Goal: Communication & Community: Share content

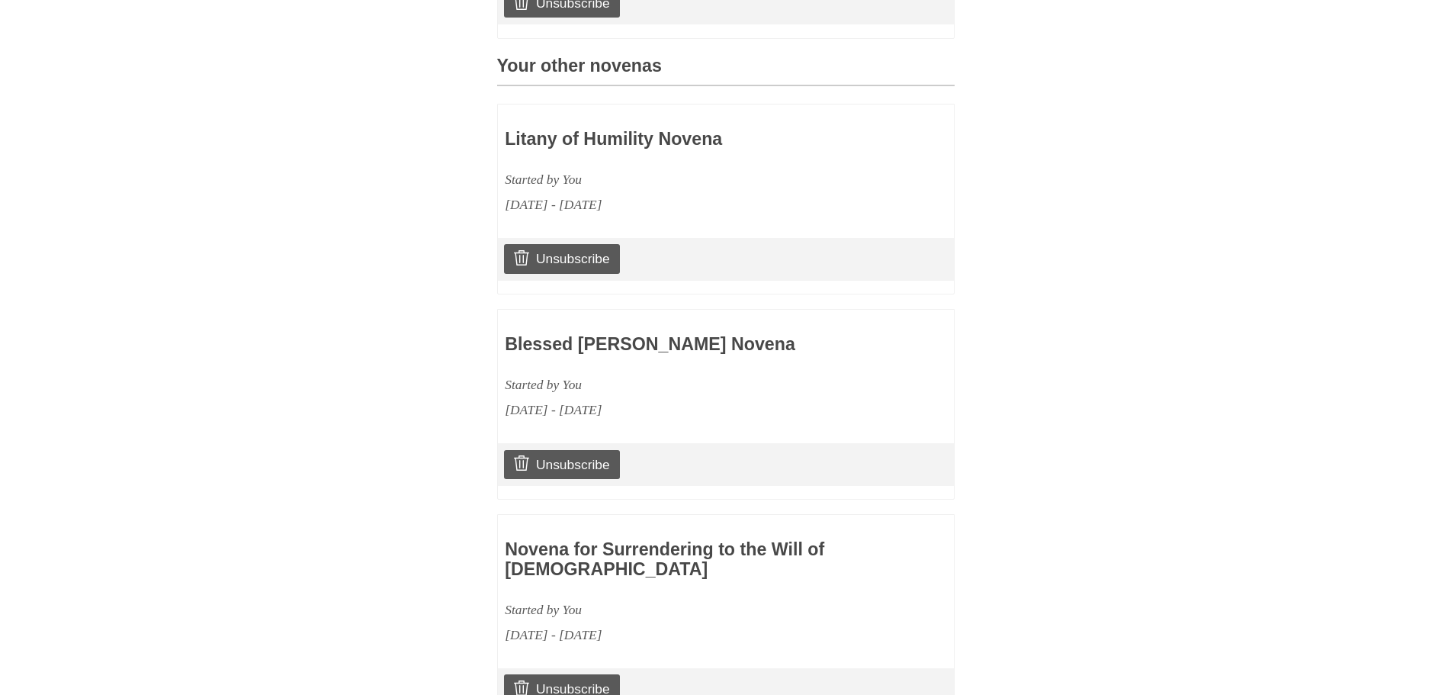
scroll to position [686, 0]
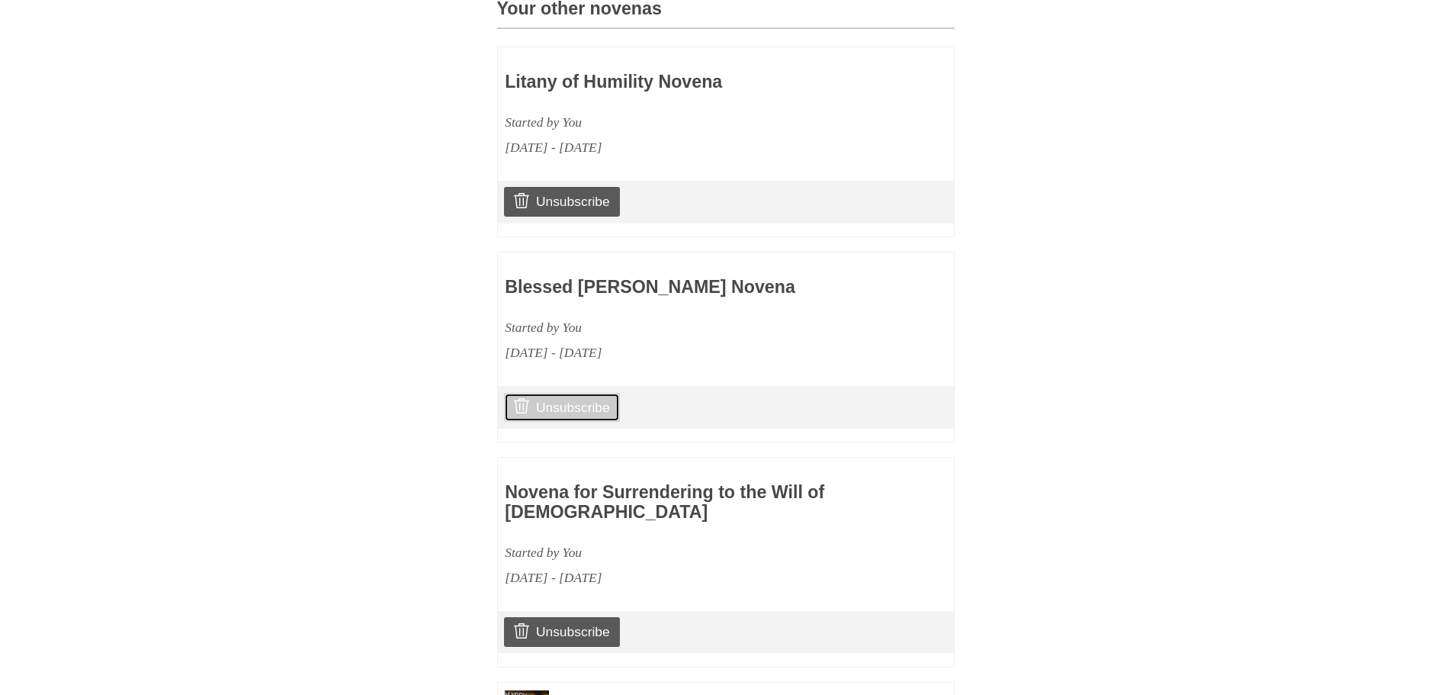
click at [591, 422] on link "Unsubscribe" at bounding box center [561, 407] width 115 height 29
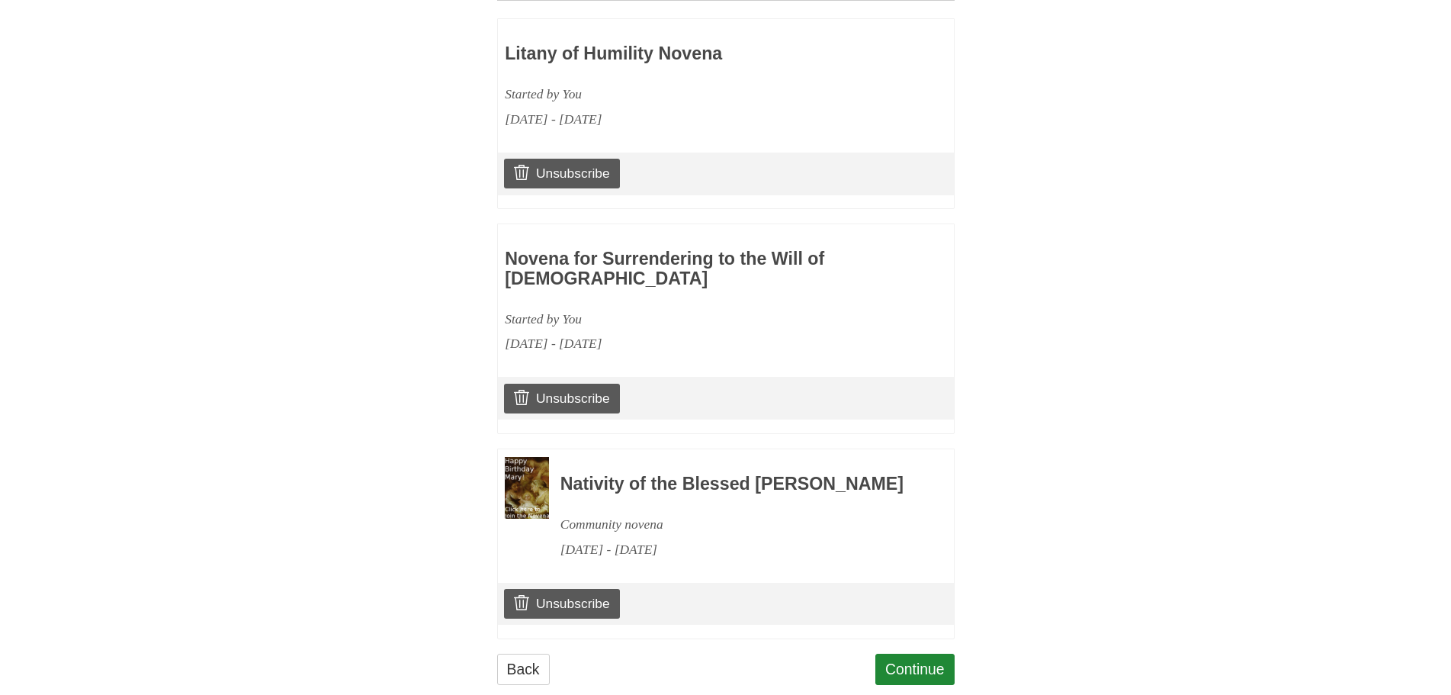
scroll to position [794, 0]
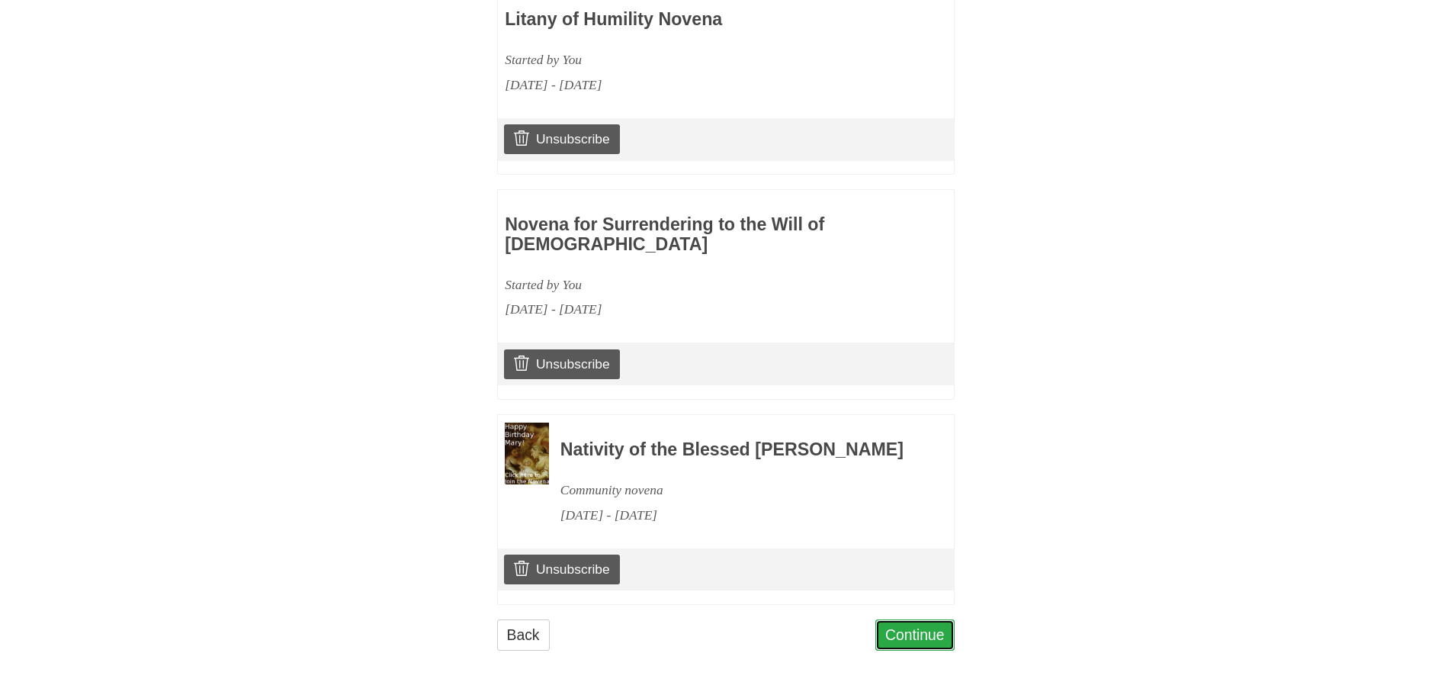
click at [937, 650] on link "Continue" at bounding box center [915, 634] width 79 height 31
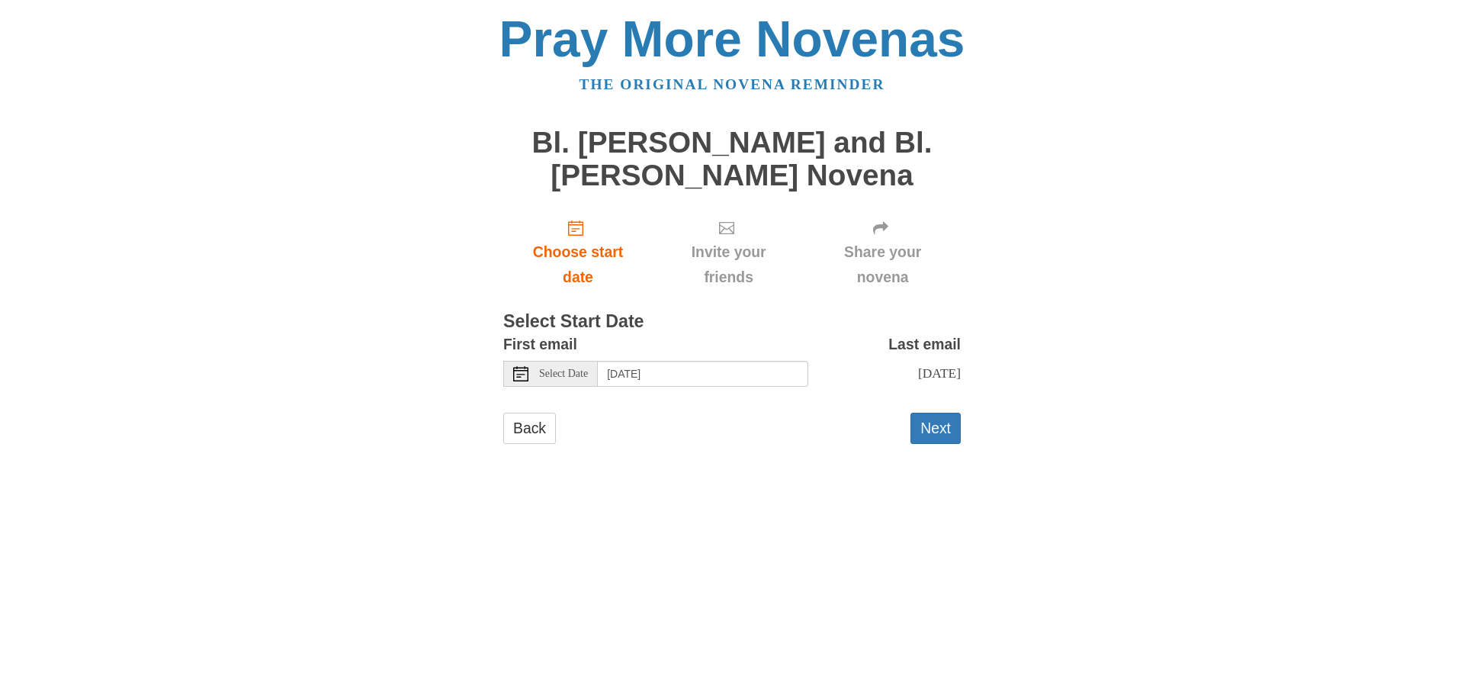
click at [542, 375] on span "Select Date" at bounding box center [563, 373] width 49 height 11
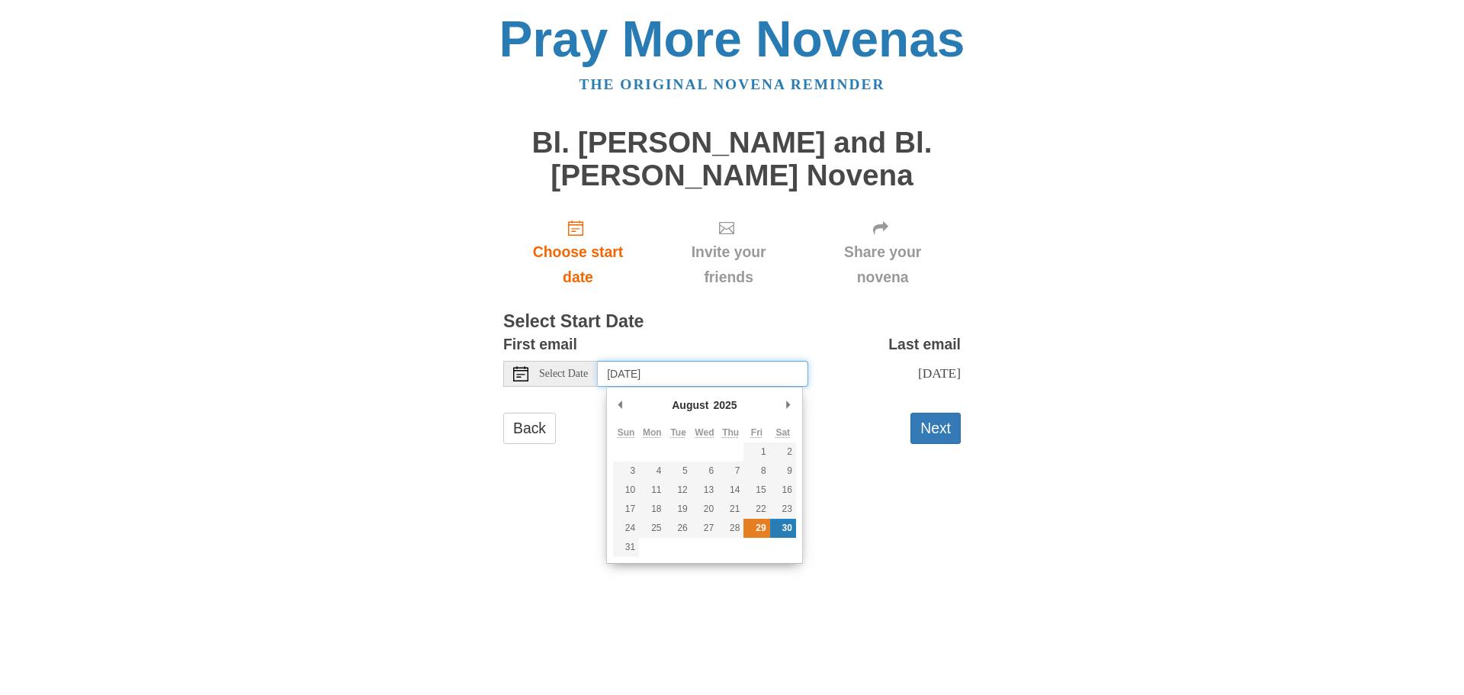
type input "Friday, August 29th"
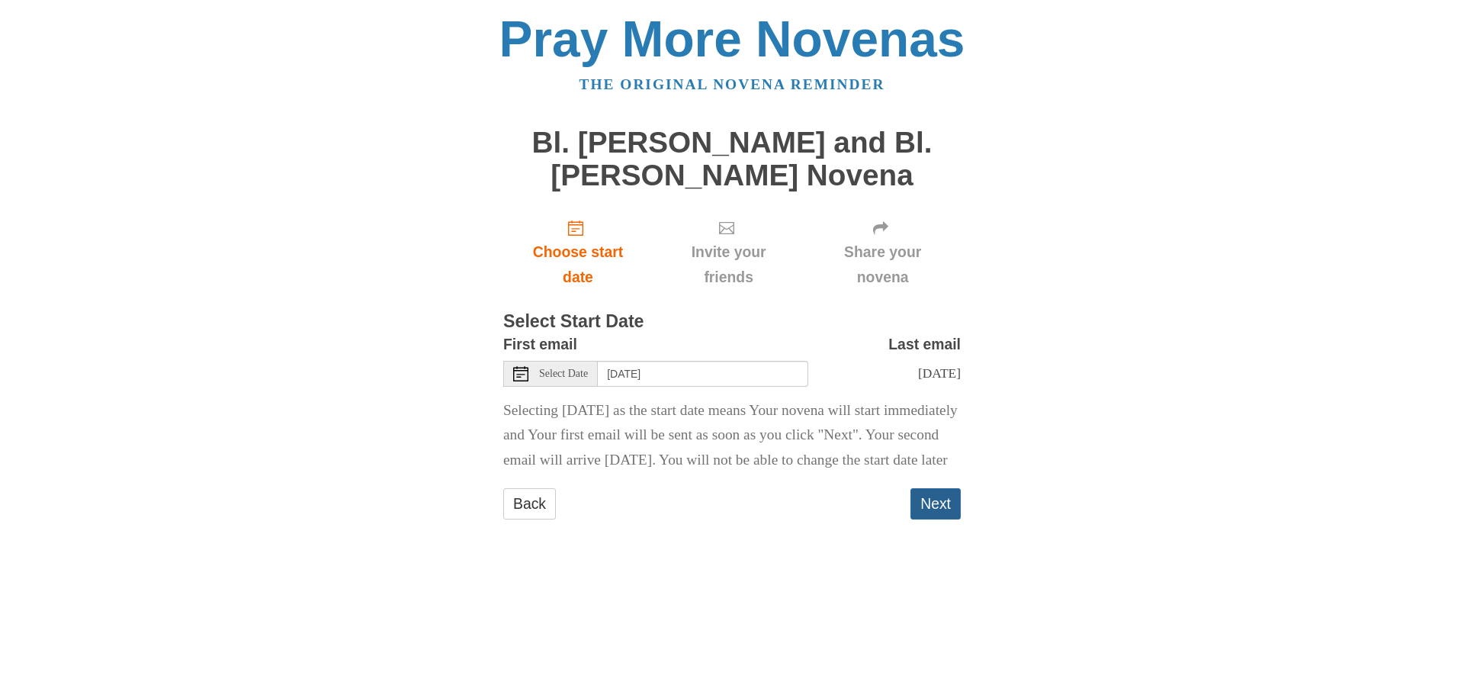
click at [943, 519] on button "Next" at bounding box center [936, 503] width 50 height 31
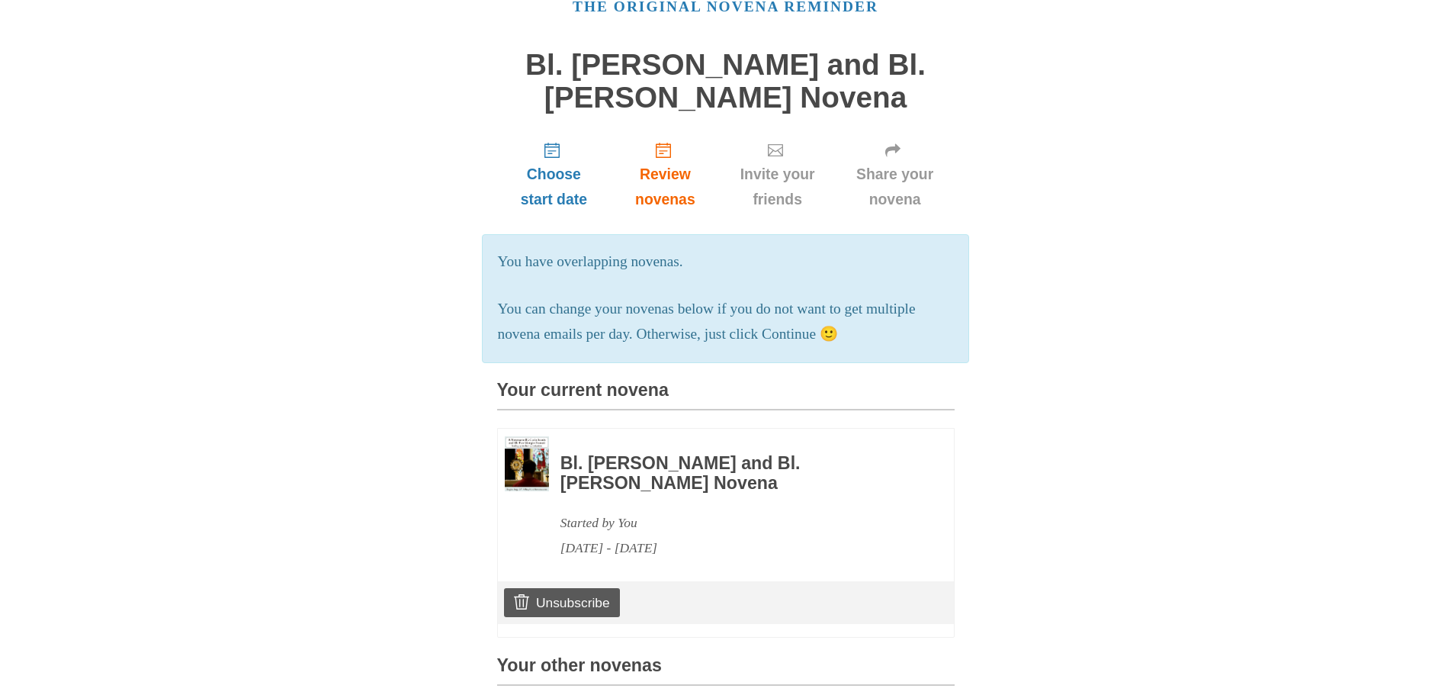
scroll to position [76, 0]
click at [778, 155] on icon "Invite your friends" at bounding box center [775, 151] width 15 height 15
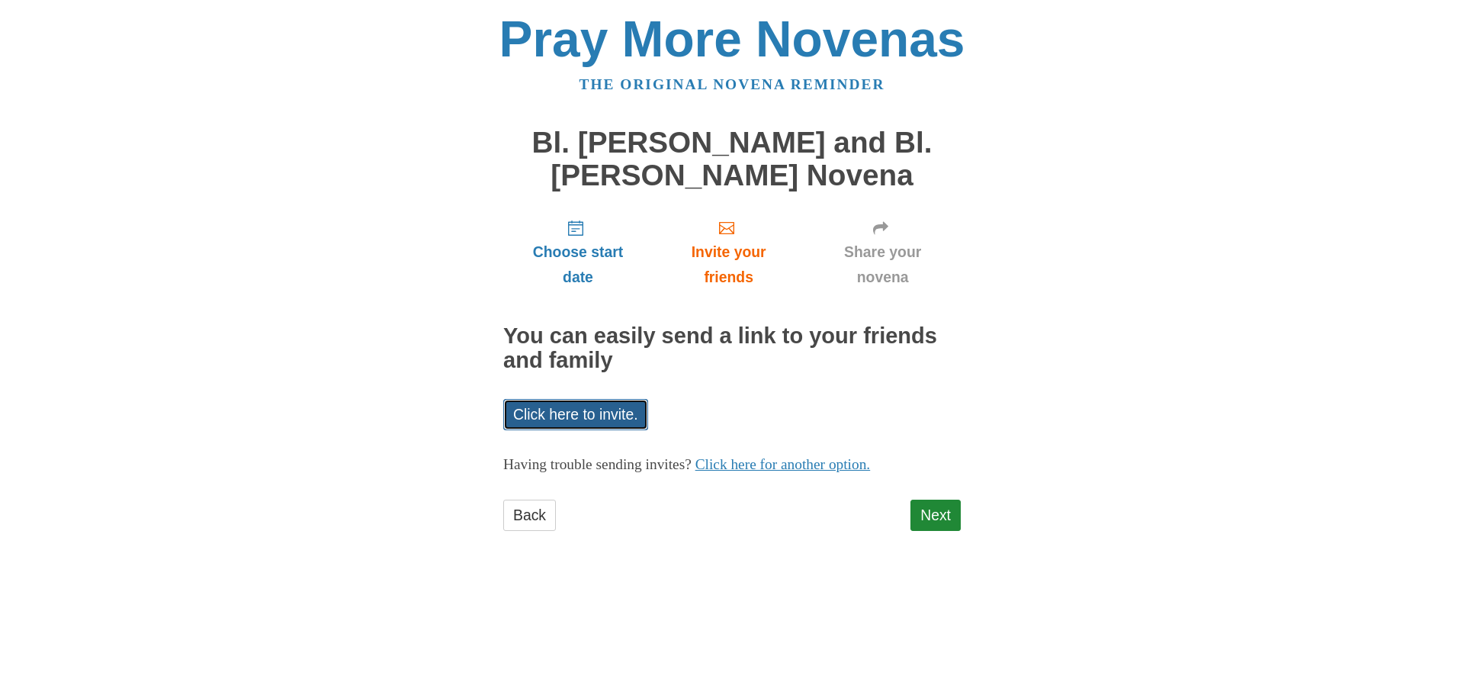
click at [596, 414] on link "Click here to invite." at bounding box center [575, 414] width 145 height 31
click at [999, 319] on div "Pray More Novenas The original novena reminder Bl. Carlo Acutis and Bl. Pier Gi…" at bounding box center [732, 288] width 892 height 576
click at [844, 464] on link "Click here for another option." at bounding box center [783, 464] width 175 height 16
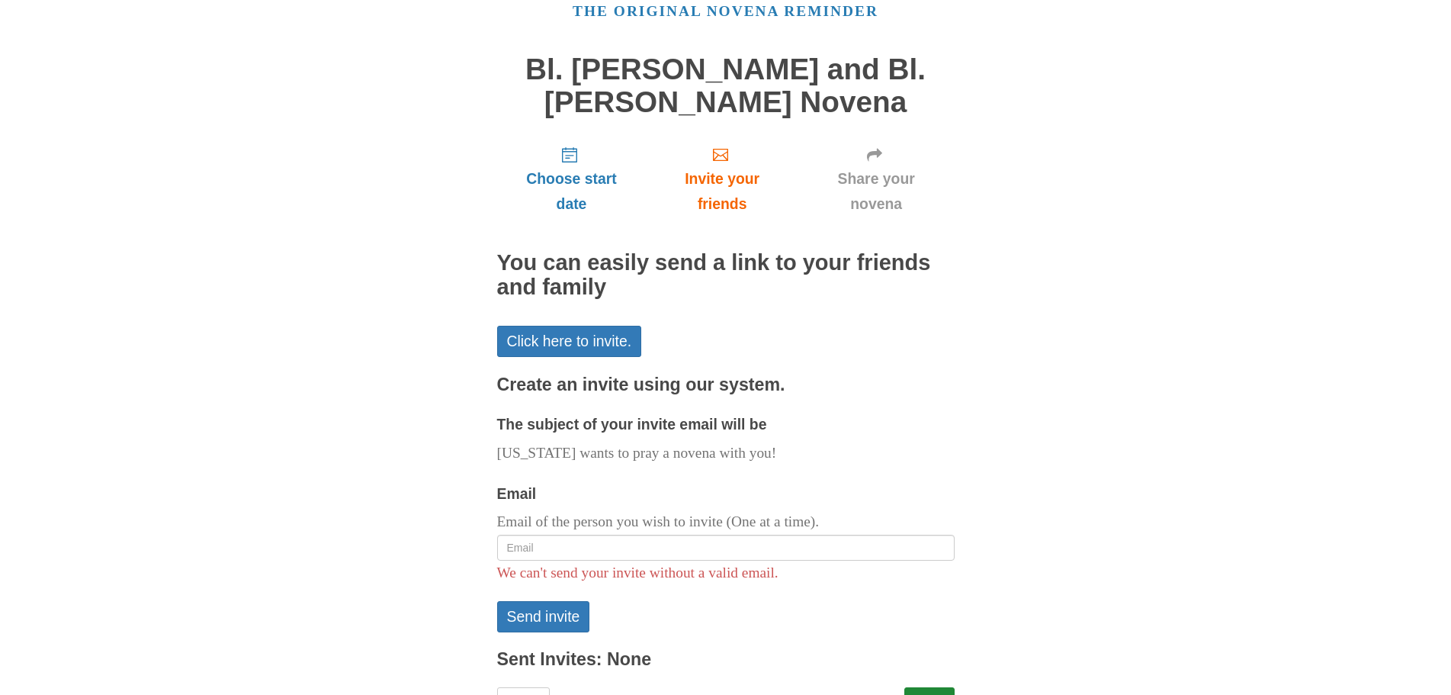
scroll to position [141, 0]
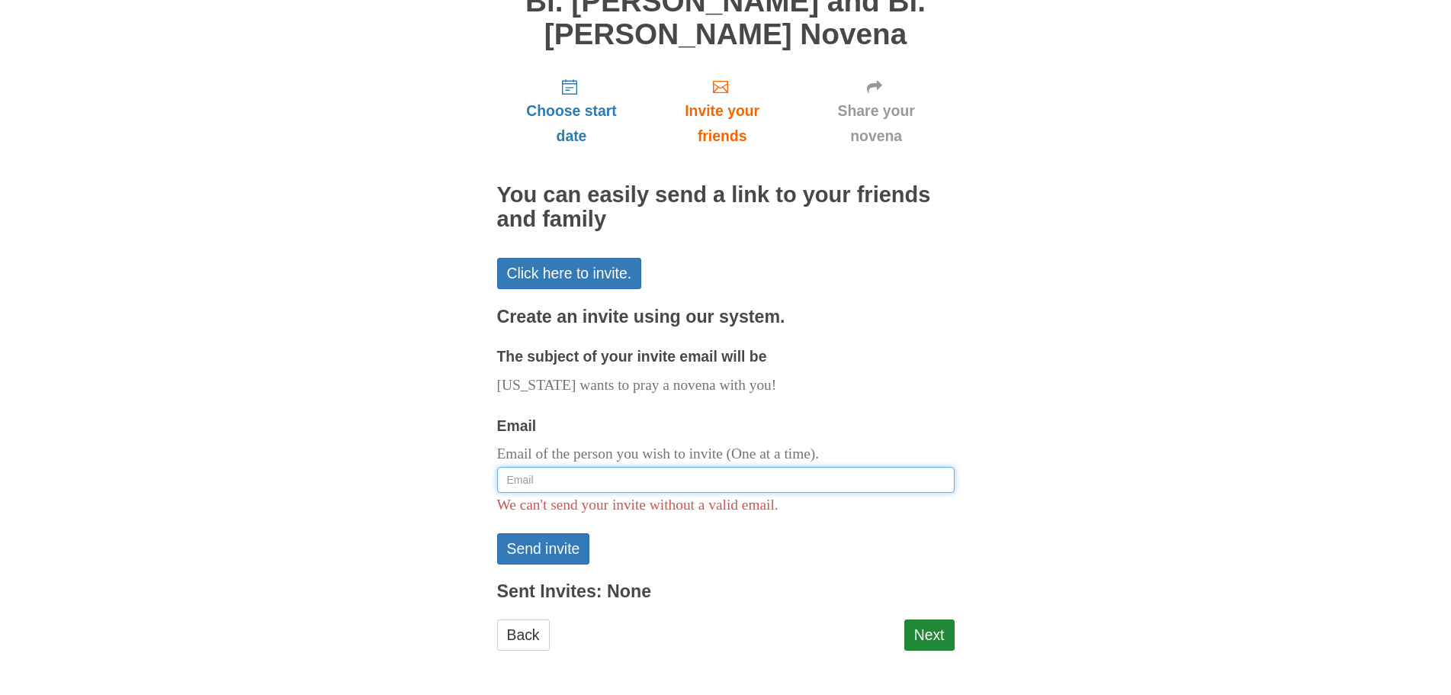
click at [574, 485] on input "Email" at bounding box center [726, 480] width 458 height 26
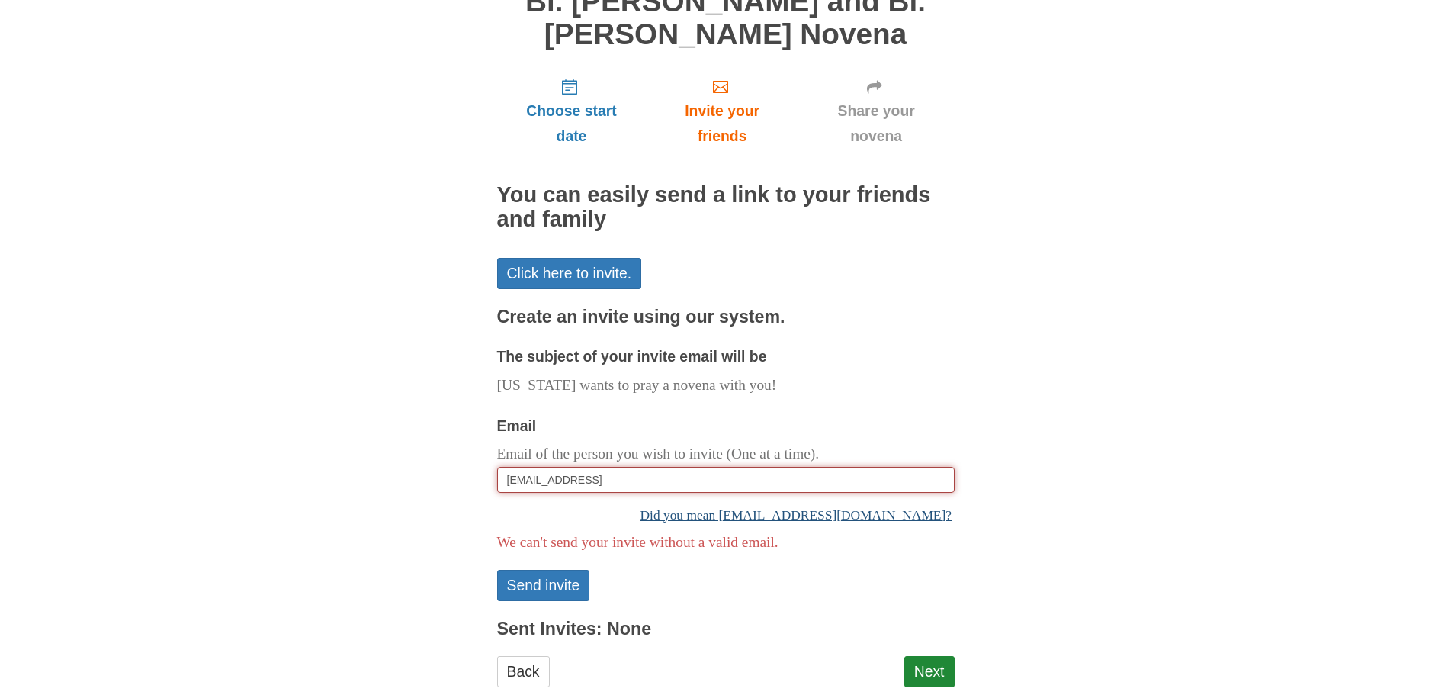
click at [867, 517] on link "Did you mean fchadoka@gmail.com?" at bounding box center [726, 515] width 458 height 31
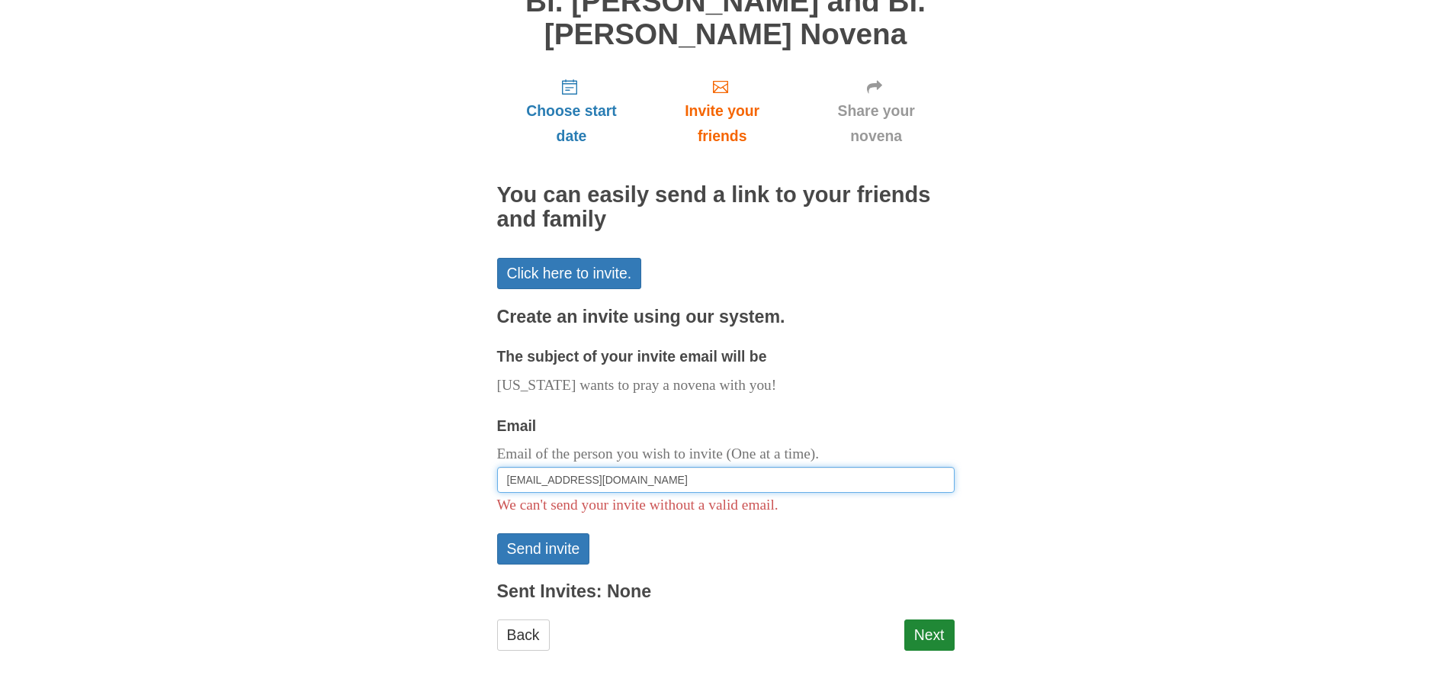
click at [647, 483] on input "fchadoka@gmail.com" at bounding box center [726, 480] width 458 height 26
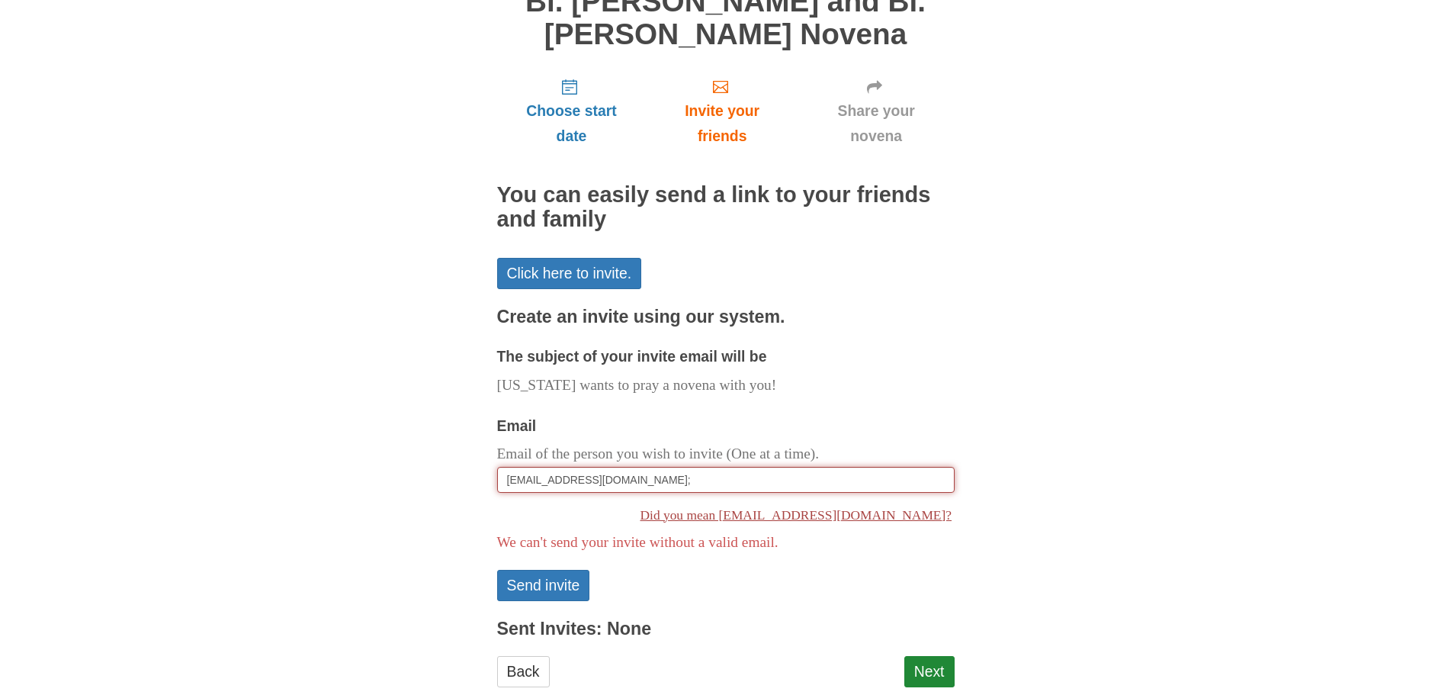
paste input "[EMAIL_ADDRESS][DOMAIN_NAME]"
click at [611, 480] on input "fchadoka@gmail.com;mashayahanyatyler@gmail.com;" at bounding box center [726, 480] width 458 height 26
click at [612, 480] on input "fchadoka@gmail.com;mashayahanyatyler@gmail.com;" at bounding box center [726, 480] width 458 height 26
click at [781, 484] on input "fchadoka@gmail.com; mashayahanyatyler@gmail.com;" at bounding box center [726, 480] width 458 height 26
paste input "priscillatafaramashayahanya@gmail.com"
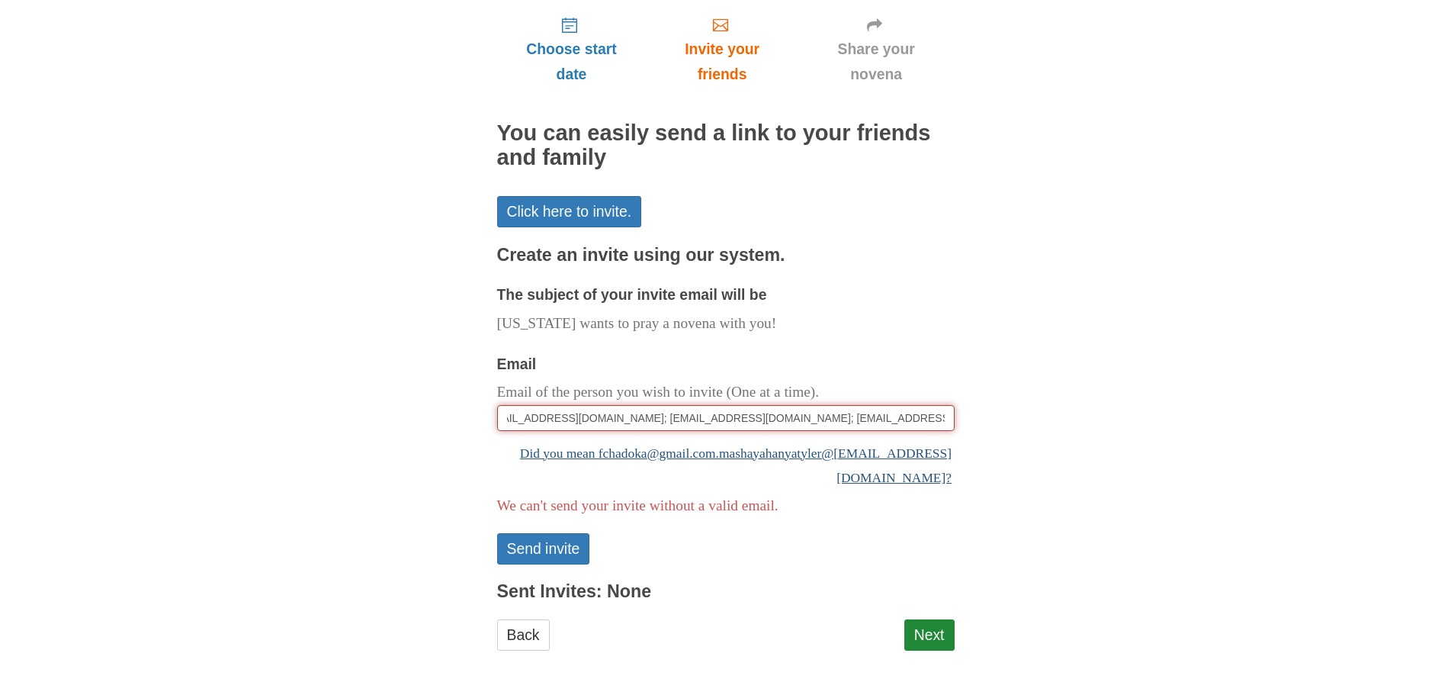
scroll to position [0, 0]
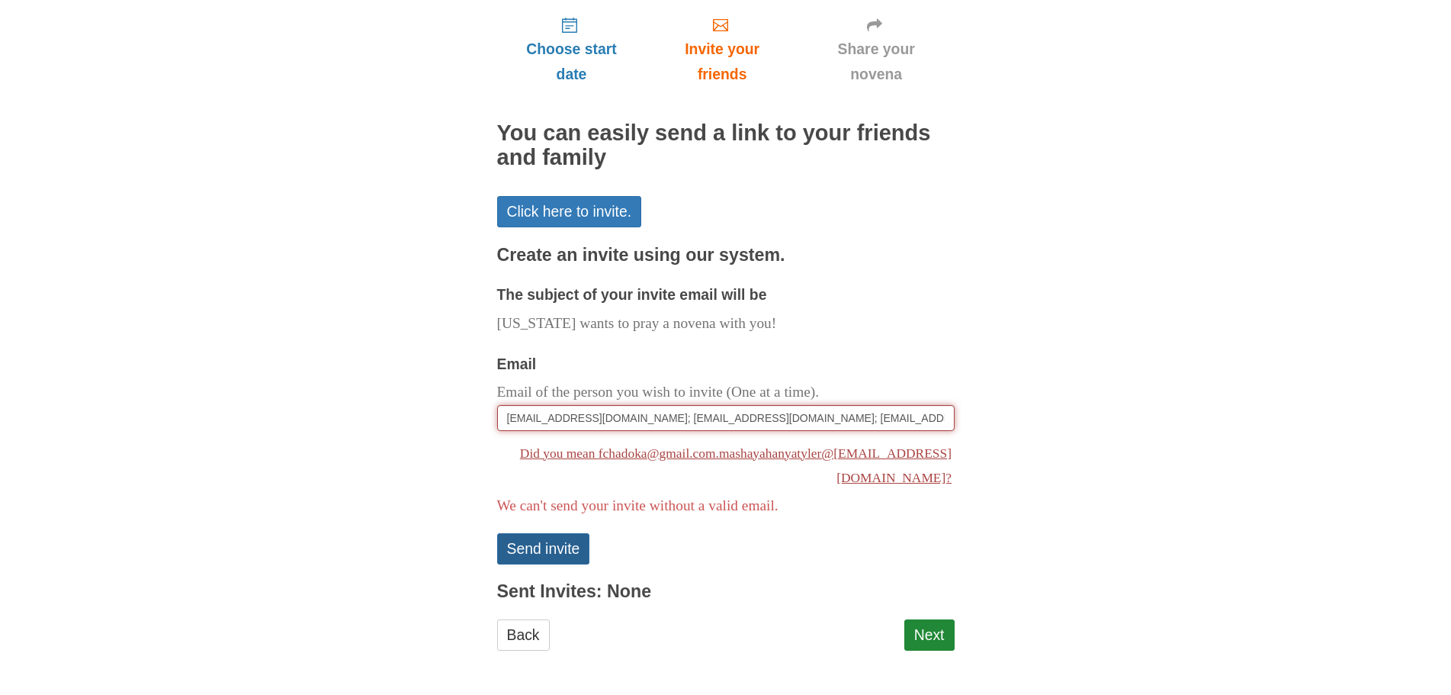
click at [539, 549] on button "Send invite" at bounding box center [543, 548] width 93 height 31
click at [590, 417] on input "fchadoka@gmail.com; mashayahanyatyler@gmail.com; priscillatafaramashayahanya@gm…" at bounding box center [726, 418] width 458 height 26
click at [747, 416] on input "fchadoka@gmail.com mashayahanyatyler@gmail.com; priscillatafaramashayahanya@gma…" at bounding box center [726, 418] width 458 height 26
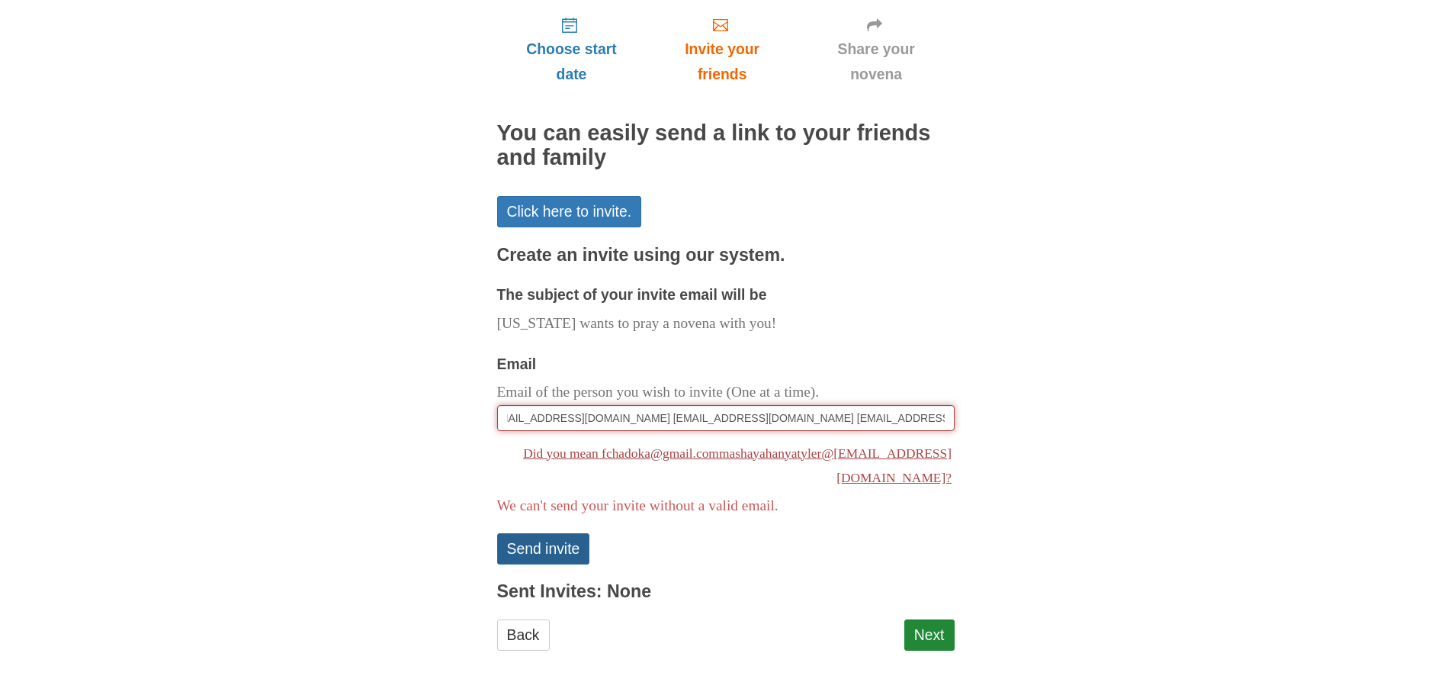
scroll to position [0, 0]
click at [560, 553] on button "Send invite" at bounding box center [543, 548] width 93 height 31
drag, startPoint x: 611, startPoint y: 417, endPoint x: 1189, endPoint y: 416, distance: 578.2
click at [1189, 416] on body "Pray More Novenas The original novena reminder Bl. Carlo Acutis and Bl. Pier Gi…" at bounding box center [725, 246] width 1451 height 898
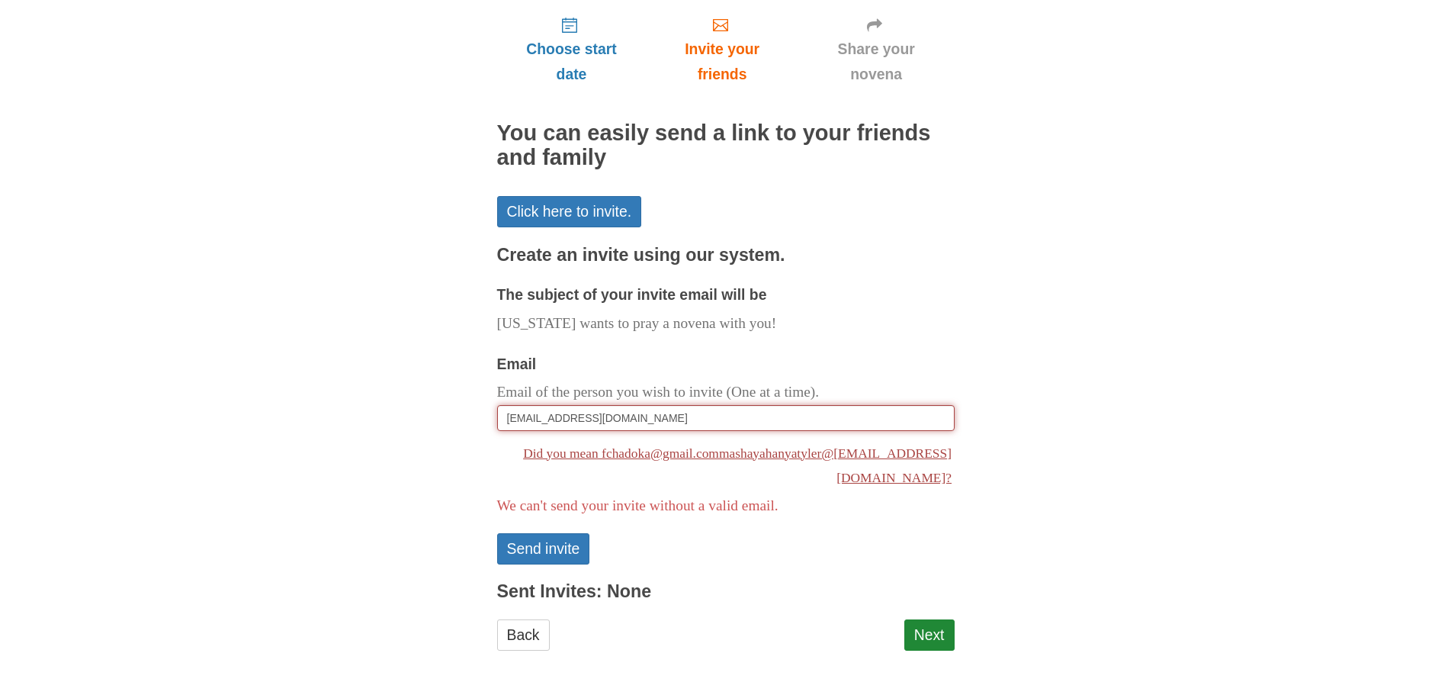
scroll to position [141, 0]
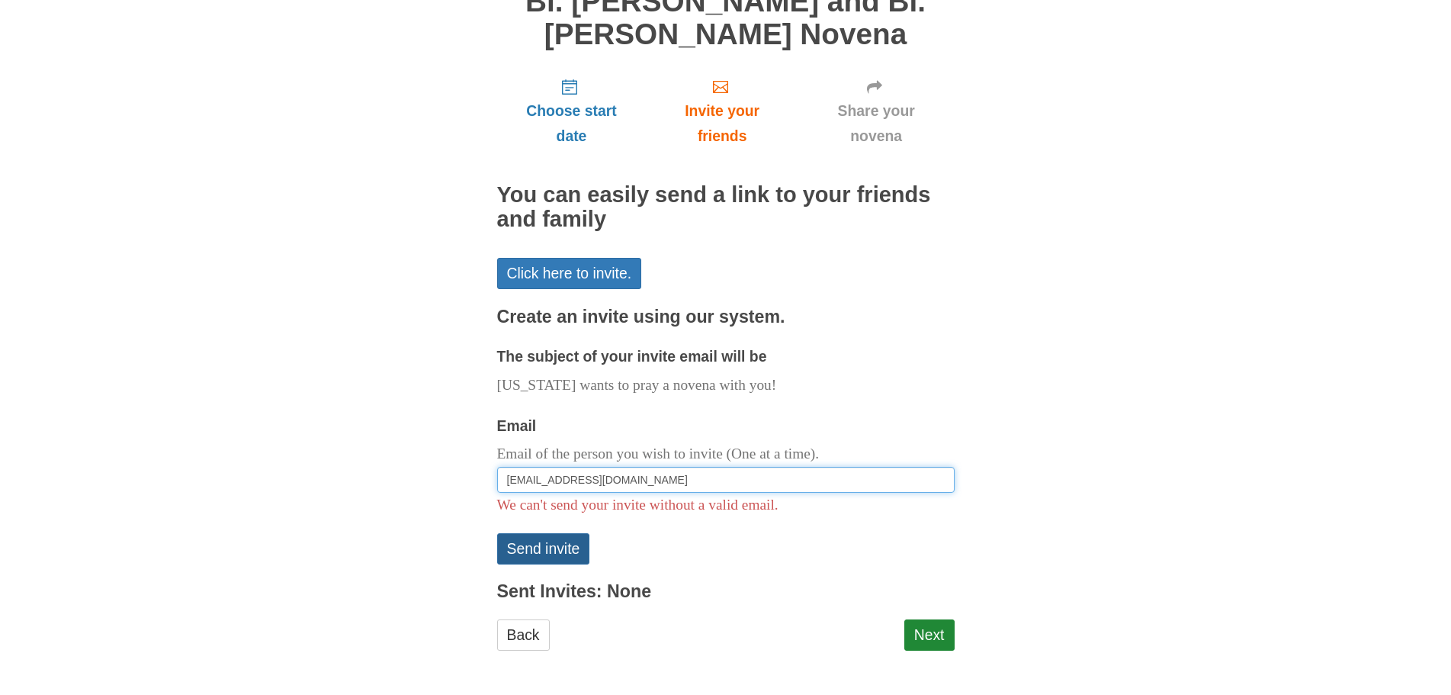
type input "fchadoka@gmail.com"
click at [538, 545] on button "Send invite" at bounding box center [543, 548] width 93 height 31
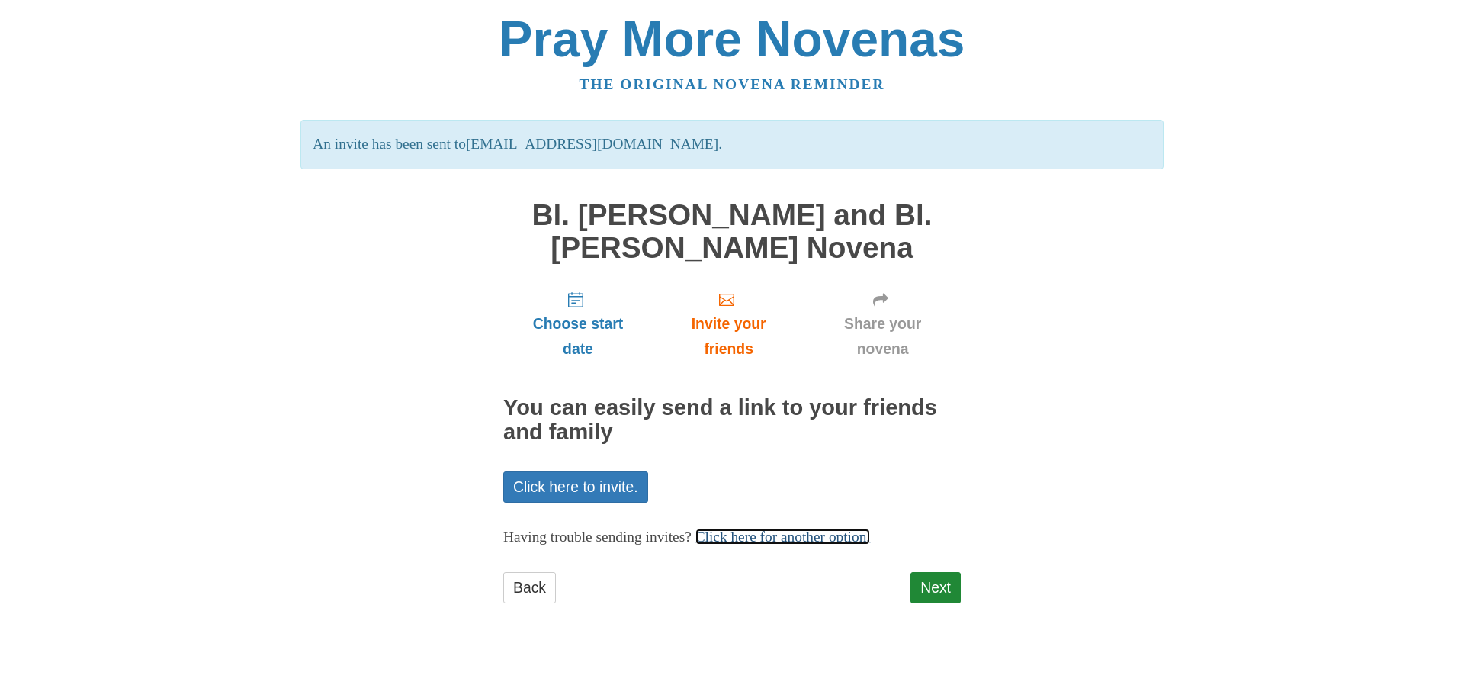
click at [793, 537] on link "Click here for another option." at bounding box center [783, 537] width 175 height 16
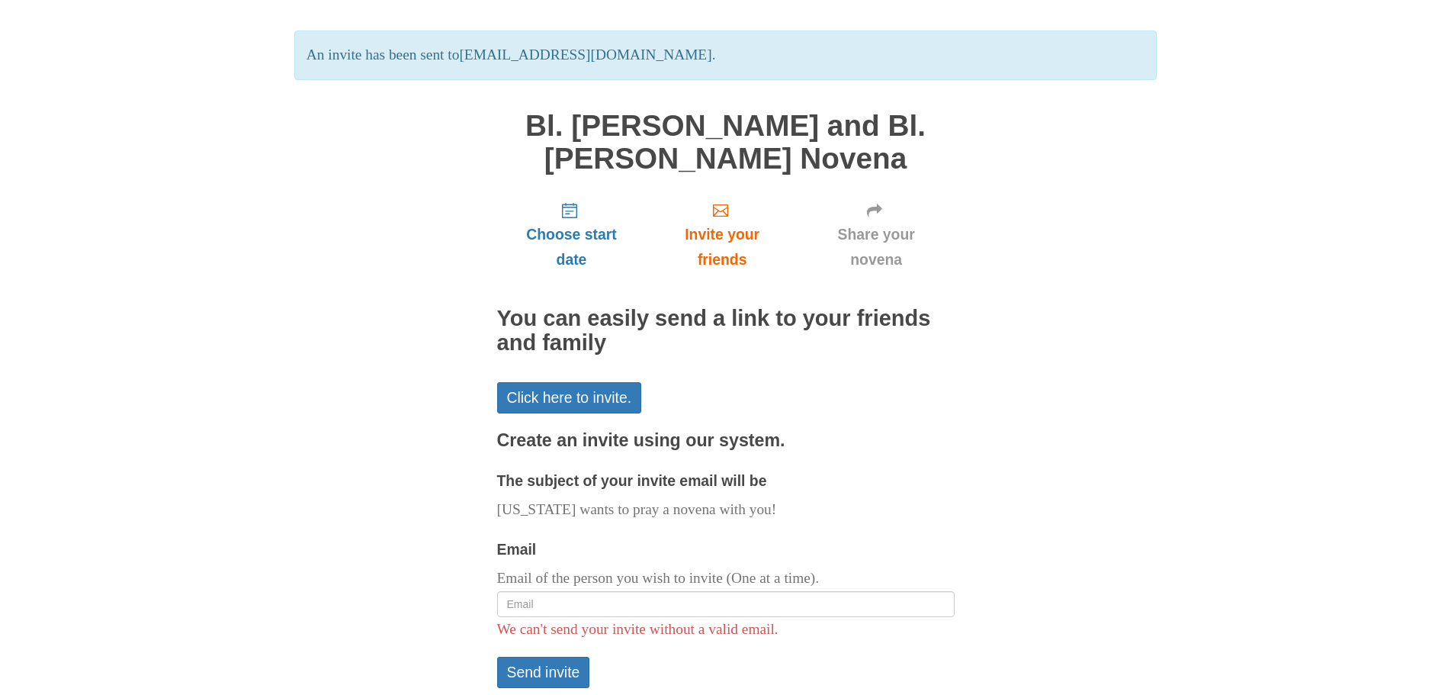
scroll to position [213, 0]
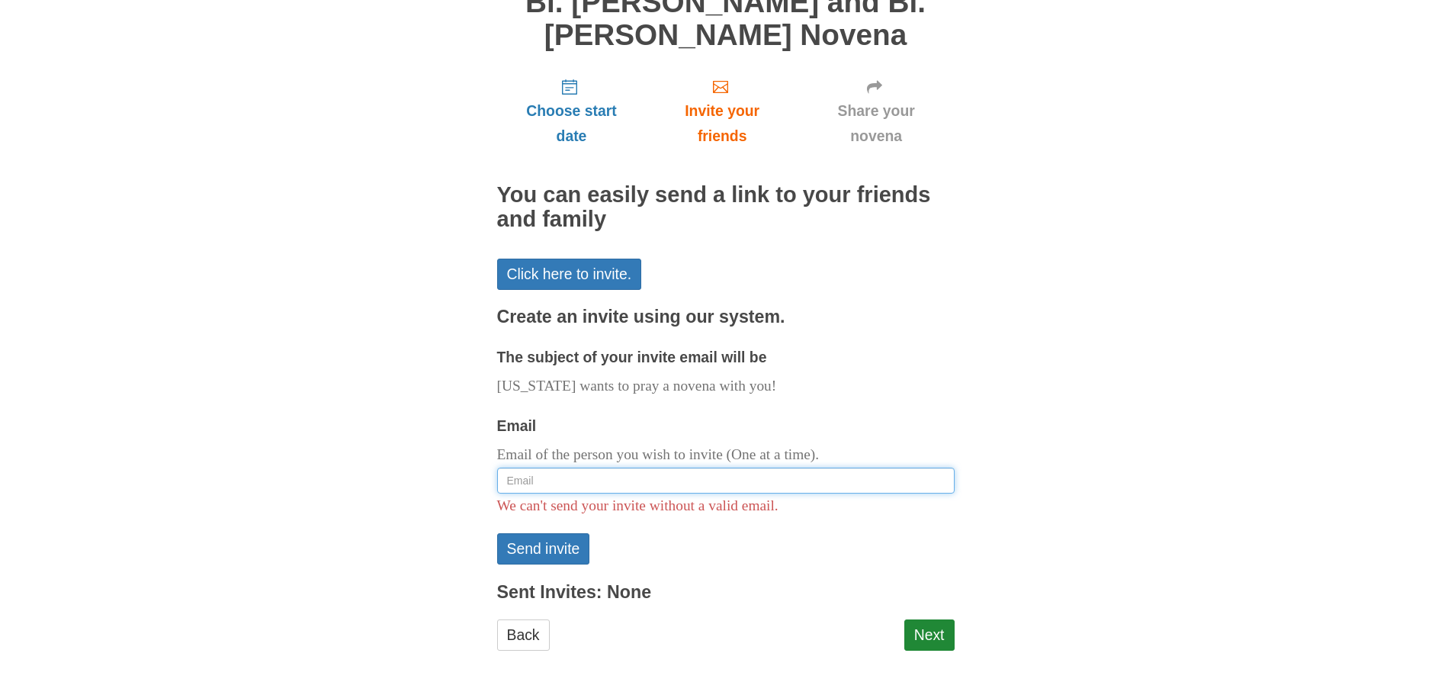
click at [568, 486] on input "Email" at bounding box center [726, 481] width 458 height 26
paste input "[EMAIL_ADDRESS][DOMAIN_NAME]"
type input "priscillatafaramashayahanya@gmail.com"
click at [551, 548] on button "Send invite" at bounding box center [543, 548] width 93 height 31
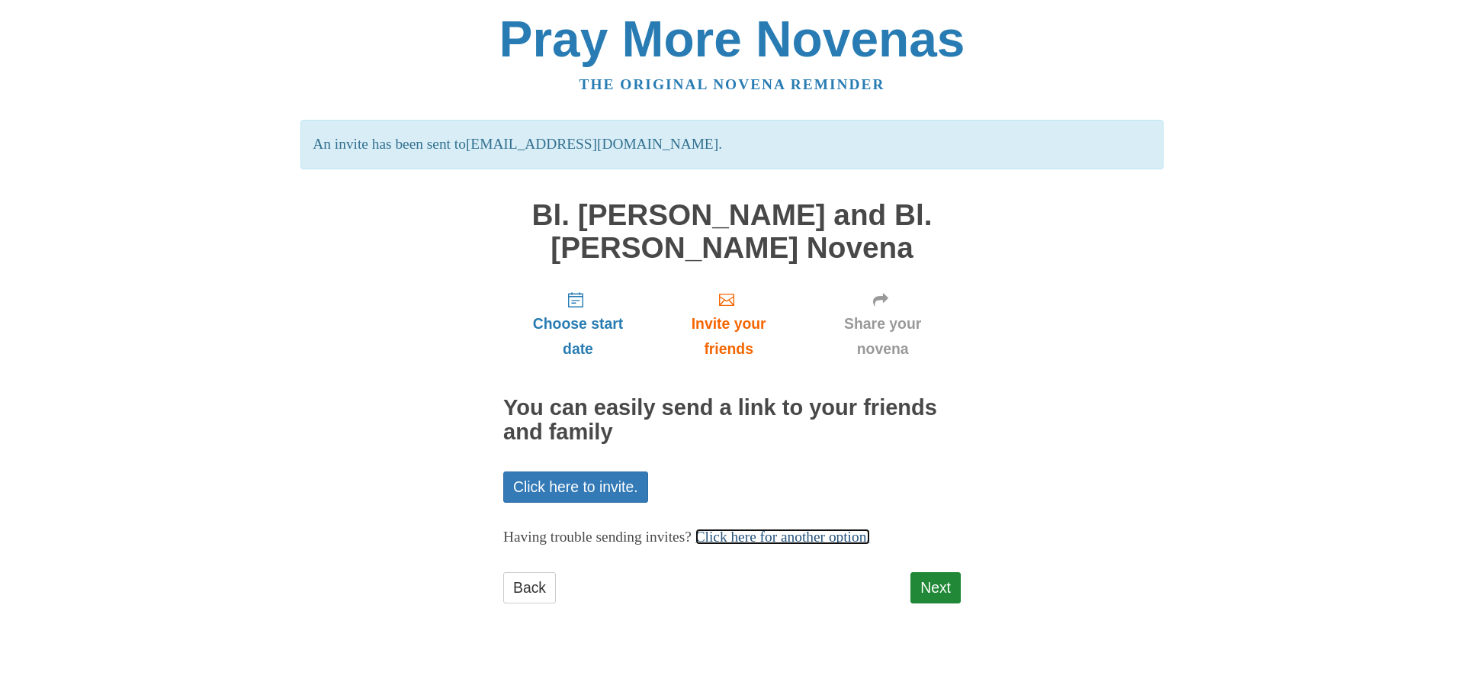
click at [792, 538] on link "Click here for another option." at bounding box center [783, 537] width 175 height 16
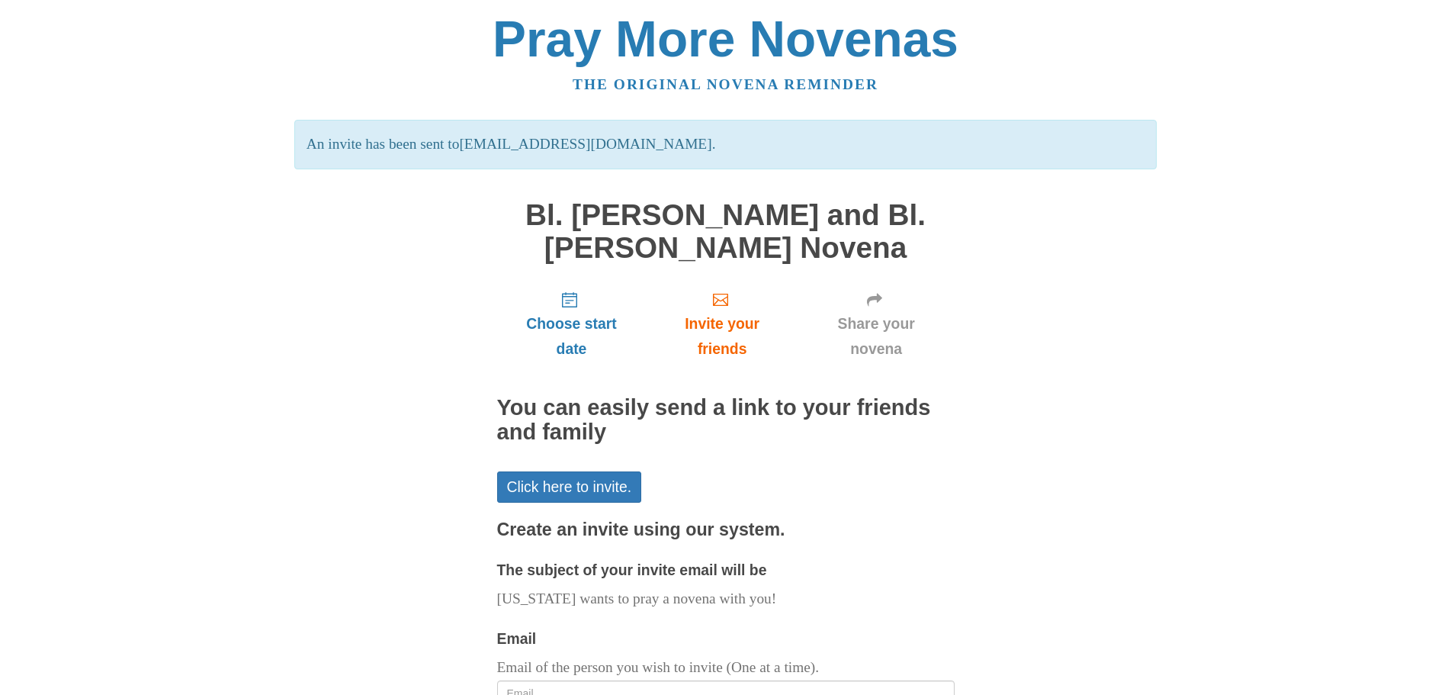
scroll to position [213, 0]
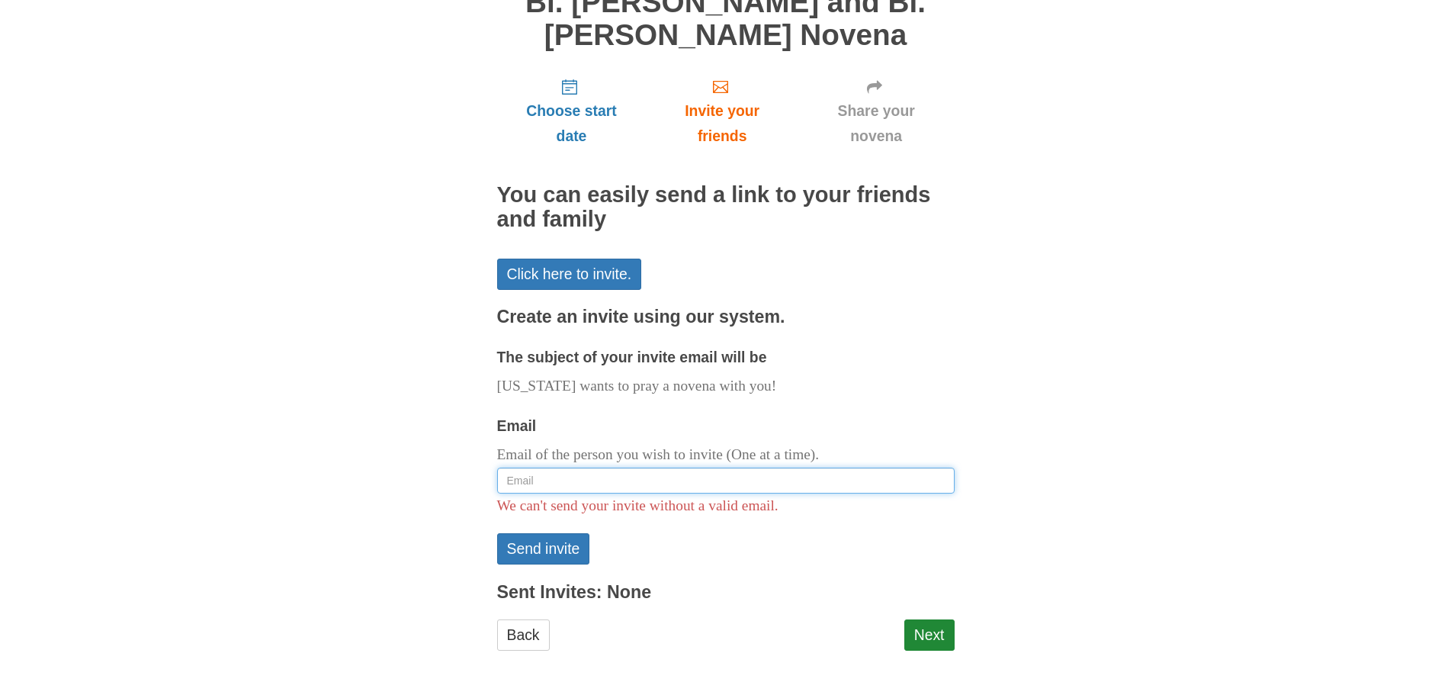
click at [560, 484] on input "Email" at bounding box center [726, 481] width 458 height 26
paste input "[EMAIL_ADDRESS][DOMAIN_NAME]"
type input "[EMAIL_ADDRESS][DOMAIN_NAME]"
click at [563, 547] on button "Send invite" at bounding box center [543, 548] width 93 height 31
